Goal: Use online tool/utility: Utilize a website feature to perform a specific function

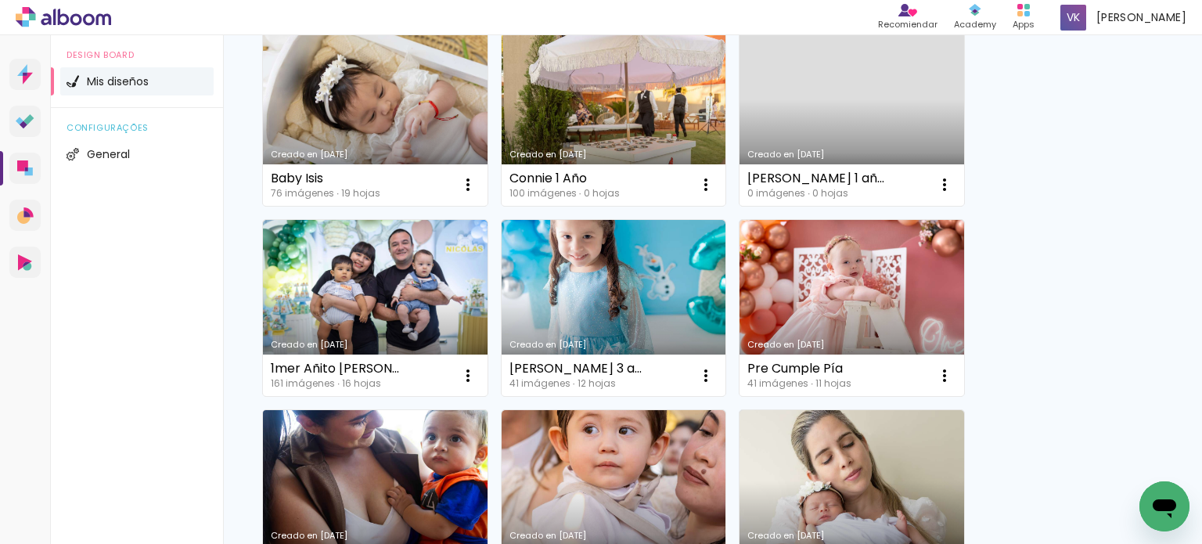
scroll to position [307, 0]
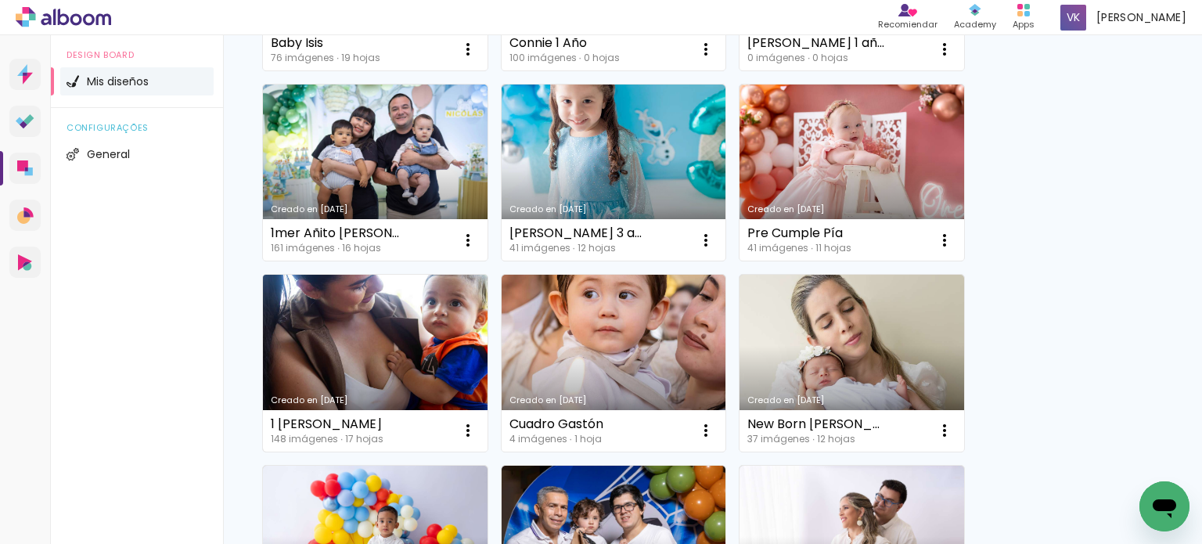
click at [393, 312] on link "Creado en [DATE]" at bounding box center [375, 363] width 225 height 177
